Goal: Information Seeking & Learning: Check status

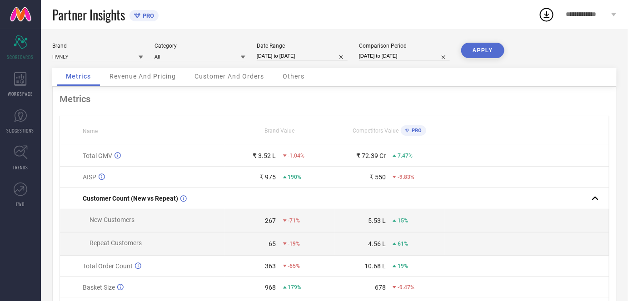
select select "6"
select select "2025"
select select "7"
select select "2025"
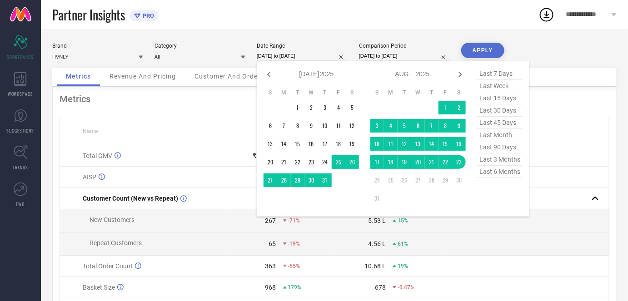
click at [281, 57] on input "[DATE] to [DATE]" at bounding box center [302, 56] width 91 height 10
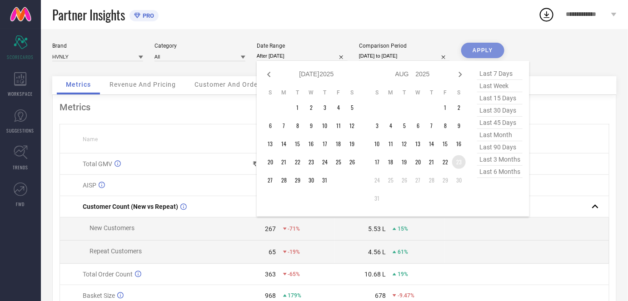
click at [456, 161] on td "23" at bounding box center [459, 162] width 14 height 14
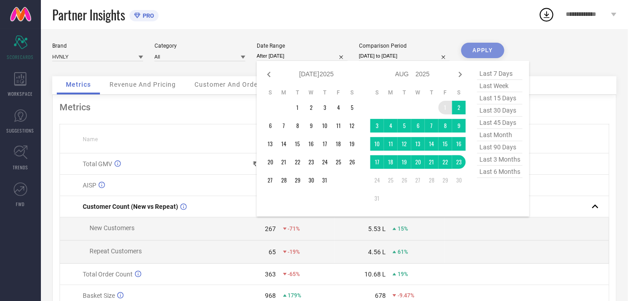
click at [442, 101] on table "S M T W T F S 1 2 3 4 5 6 7 8 9 10 11 12 13 14 15 16 17 18 19 20 21 22 23 24 25…" at bounding box center [417, 146] width 95 height 125
type input "[DATE] to [DATE]"
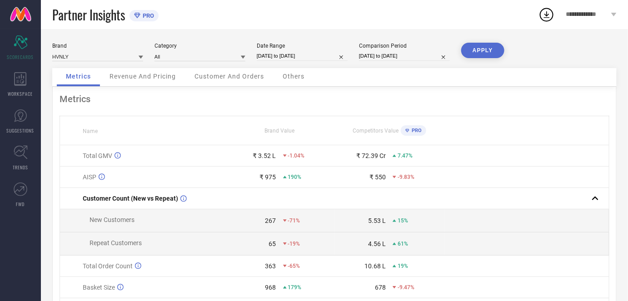
click at [475, 56] on button "APPLY" at bounding box center [482, 50] width 43 height 15
click at [284, 153] on div "-9.5%" at bounding box center [292, 156] width 19 height 6
click at [285, 156] on icon at bounding box center [285, 155] width 4 height 2
click at [280, 155] on div "₹ 3.22 L -9.5%" at bounding box center [279, 155] width 109 height 7
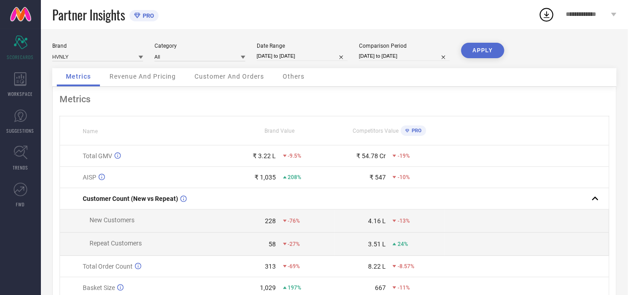
select select "6"
select select "2024"
select select "7"
select select "2024"
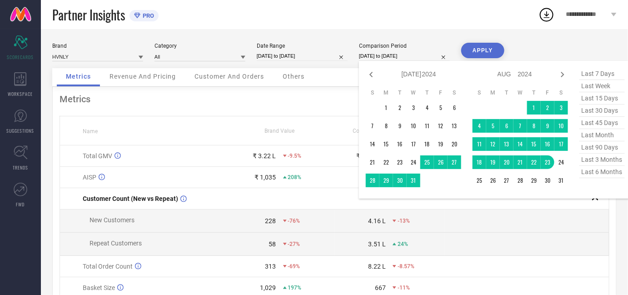
click at [396, 58] on input "[DATE] to [DATE]" at bounding box center [404, 56] width 91 height 10
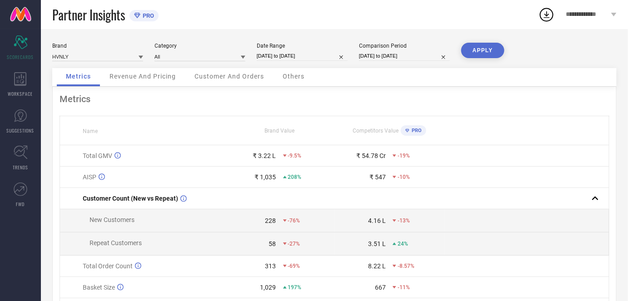
click at [343, 74] on div "Metrics Revenue And Pricing Customer And Orders Others" at bounding box center [334, 77] width 564 height 19
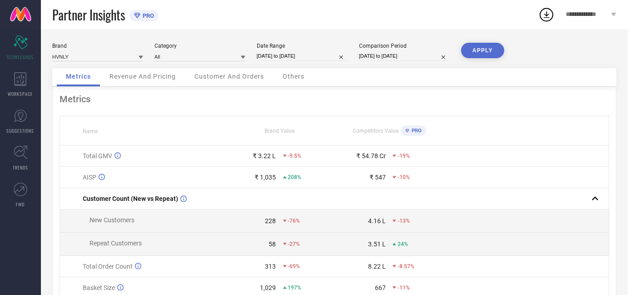
select select "6"
select select "2024"
select select "7"
select select "2024"
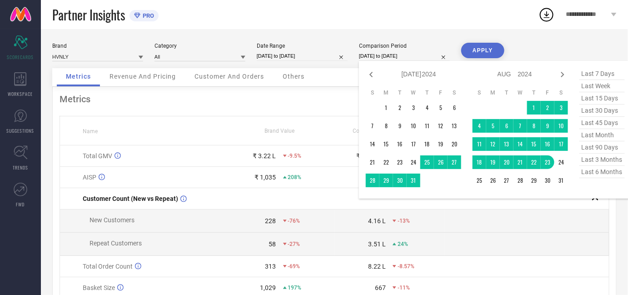
click at [372, 53] on input "[DATE] to [DATE]" at bounding box center [404, 56] width 91 height 10
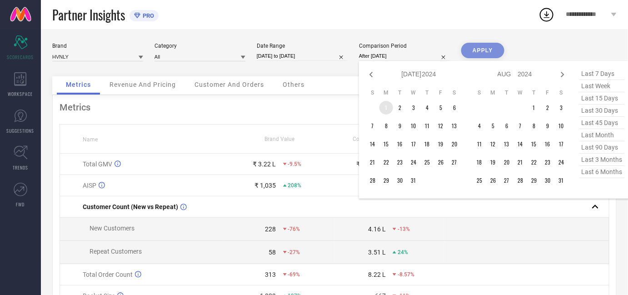
click at [384, 104] on td "1" at bounding box center [386, 108] width 14 height 14
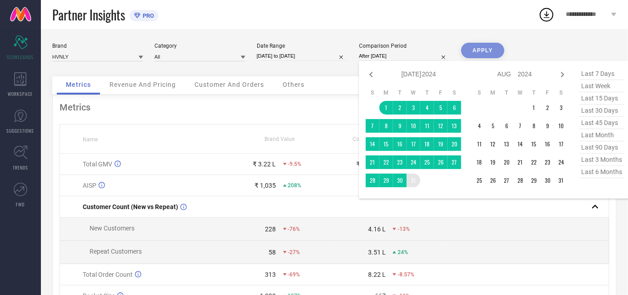
type input "[DATE] to [DATE]"
